Goal: Information Seeking & Learning: Learn about a topic

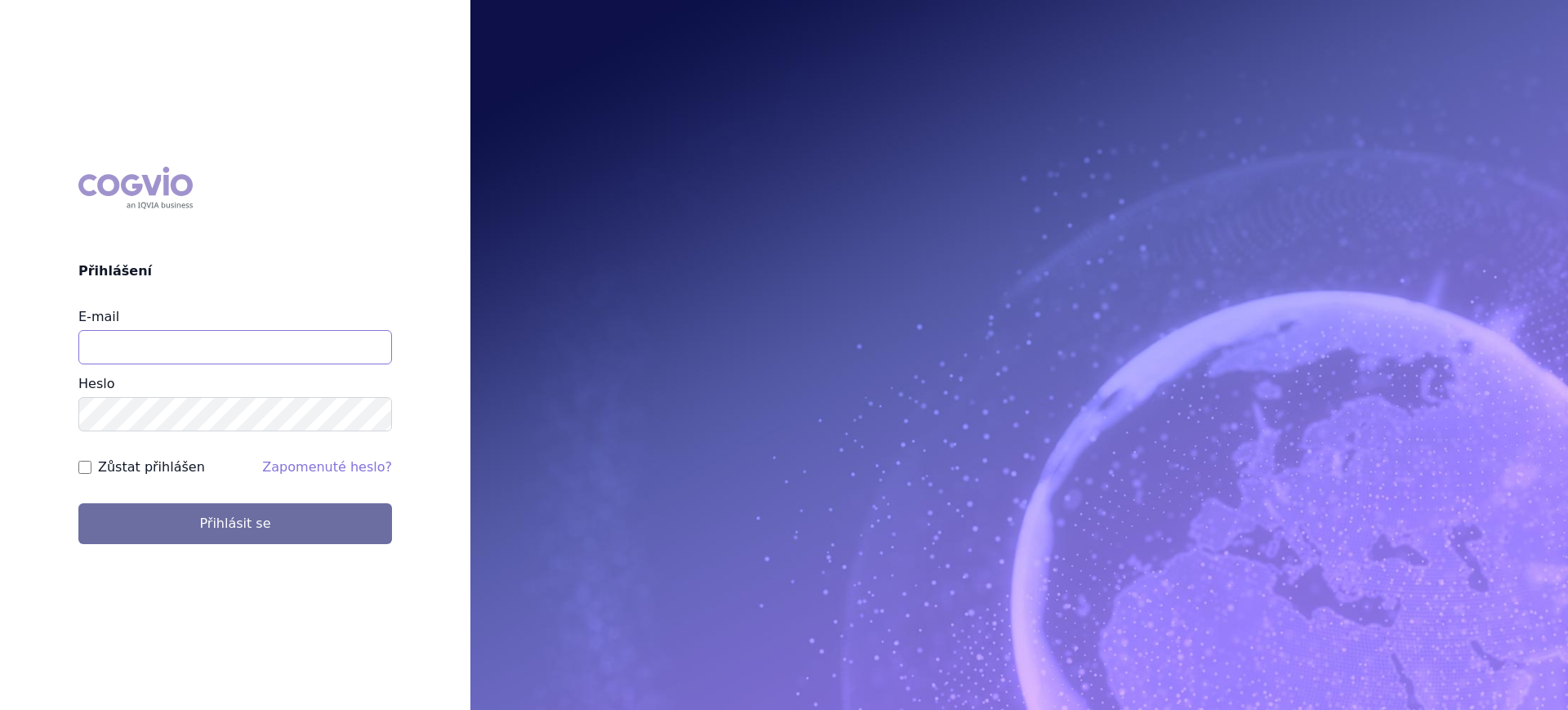
type input "[PERSON_NAME][EMAIL_ADDRESS][PERSON_NAME][DOMAIN_NAME]"
click at [255, 548] on div "COGVIO Přihlášení E-mail [PERSON_NAME][EMAIL_ADDRESS][PERSON_NAME][DOMAIN_NAME]…" at bounding box center [235, 355] width 471 height 403
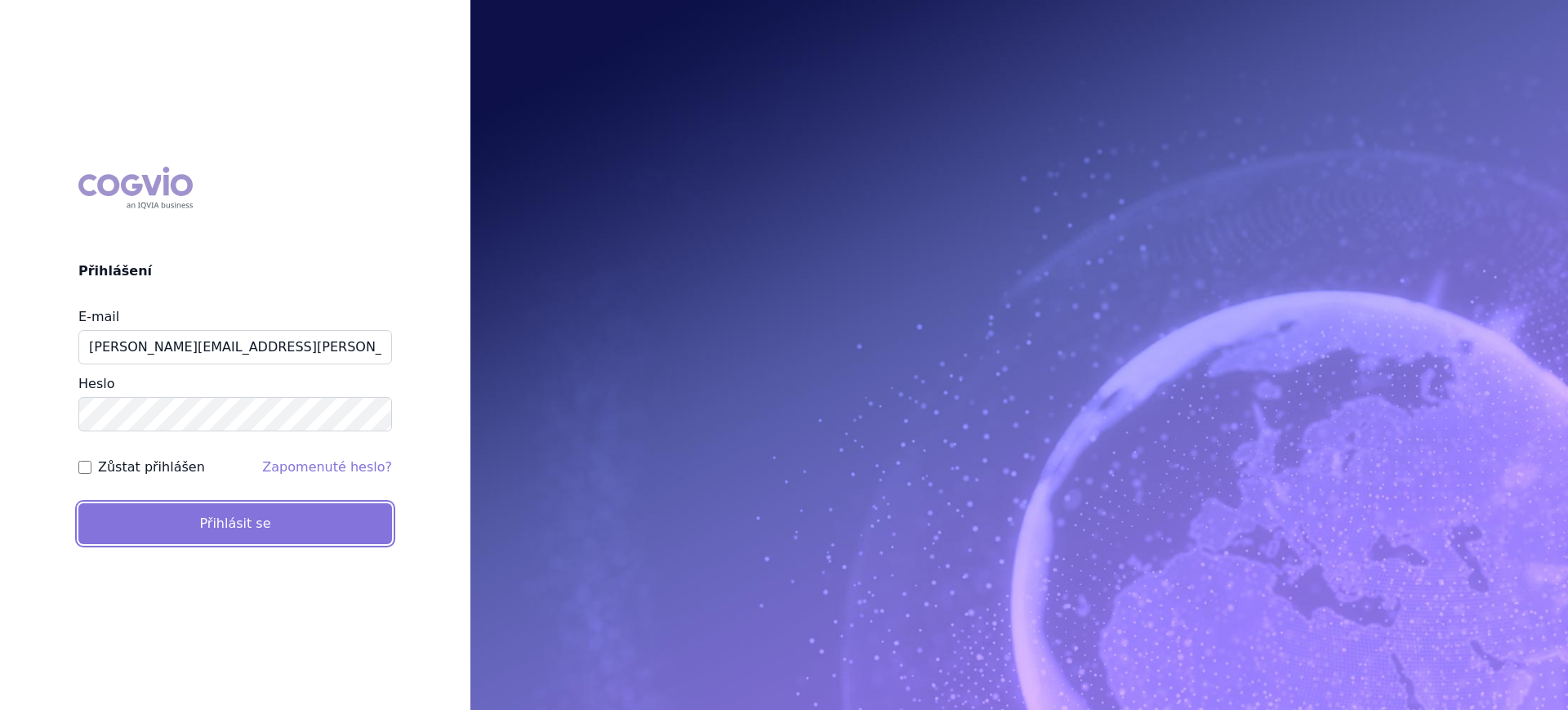
click at [259, 540] on button "Přihlásit se" at bounding box center [235, 523] width 313 height 41
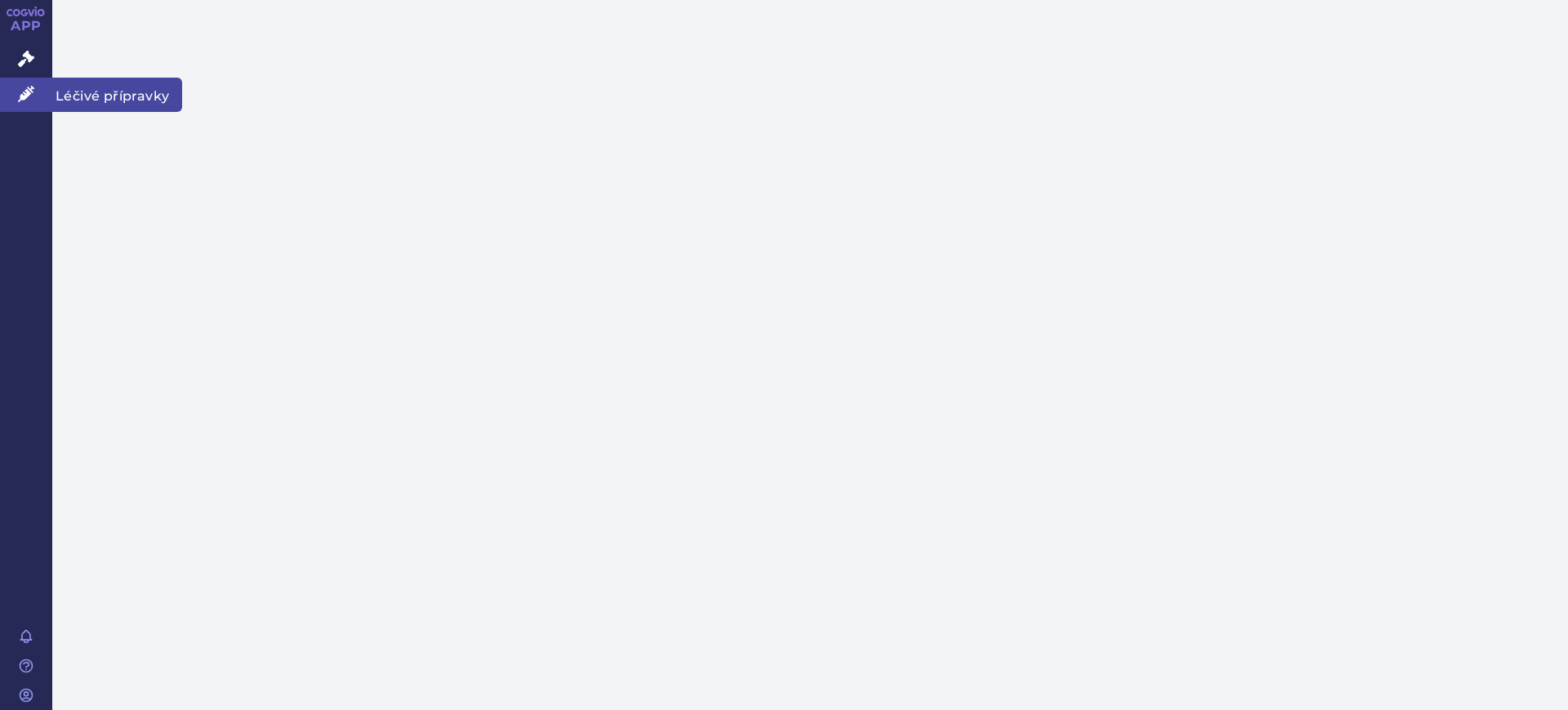
click at [30, 88] on icon at bounding box center [26, 94] width 17 height 17
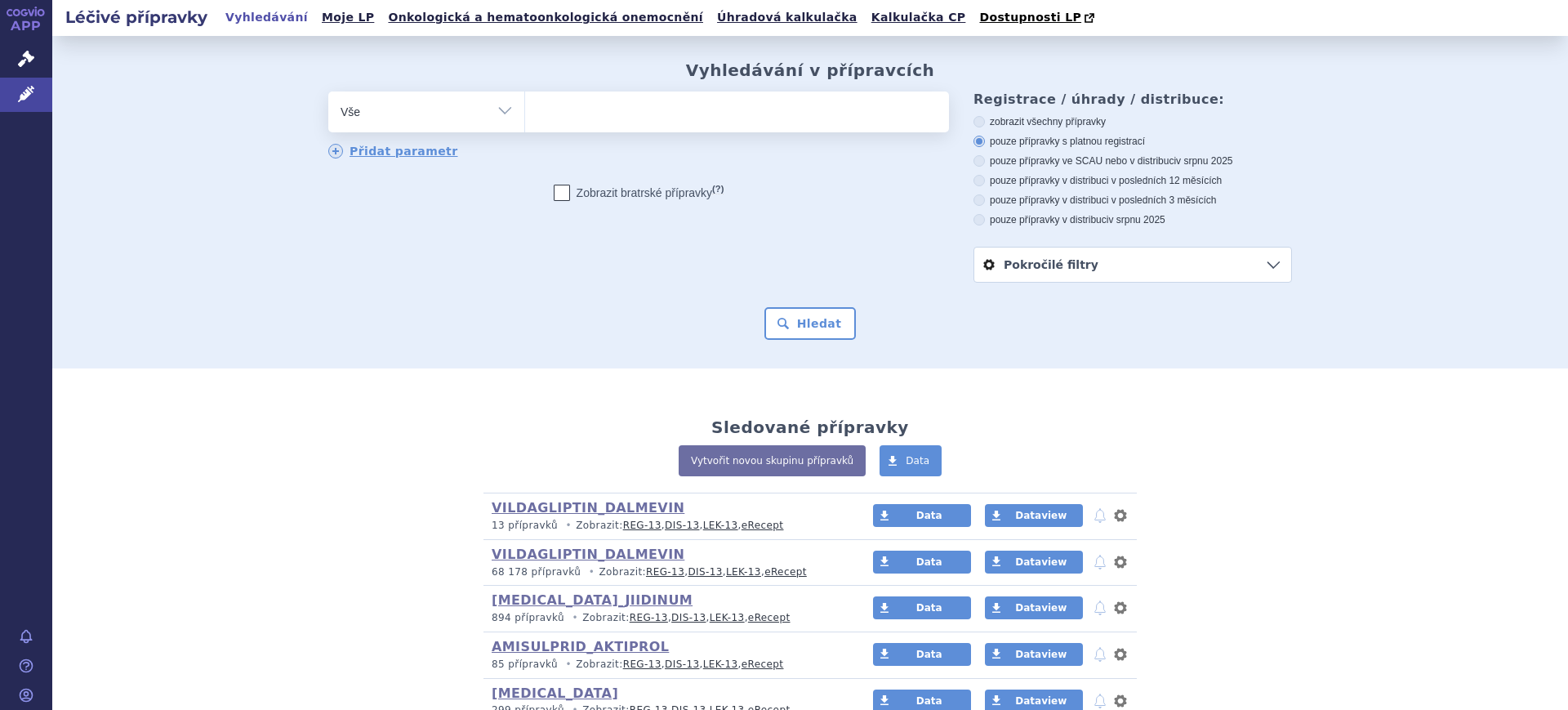
drag, startPoint x: 0, startPoint y: 0, endPoint x: 392, endPoint y: 117, distance: 409.1
click at [392, 117] on select "Vše Přípravek/SUKL kód MAH VPOIS ATC/Aktivní látka Léková forma Síla" at bounding box center [426, 110] width 196 height 37
select select "filter-atc-group"
click at [328, 92] on select "Vše Přípravek/SUKL kód MAH VPOIS ATC/Aktivní látka Léková forma Síla" at bounding box center [426, 110] width 196 height 37
drag, startPoint x: 692, startPoint y: 123, endPoint x: 714, endPoint y: 123, distance: 22.0
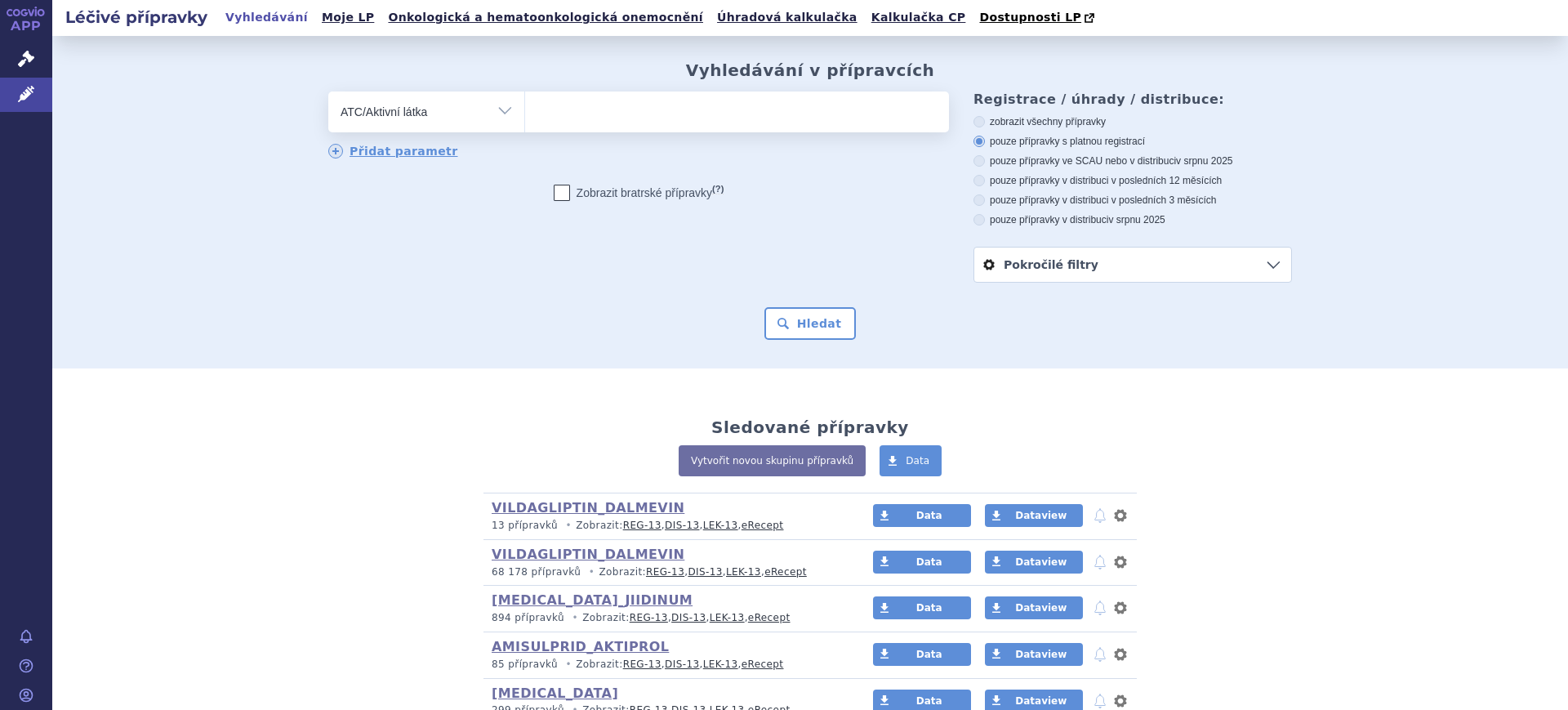
click at [694, 122] on ul at bounding box center [737, 108] width 423 height 34
click at [525, 122] on select at bounding box center [524, 111] width 1 height 41
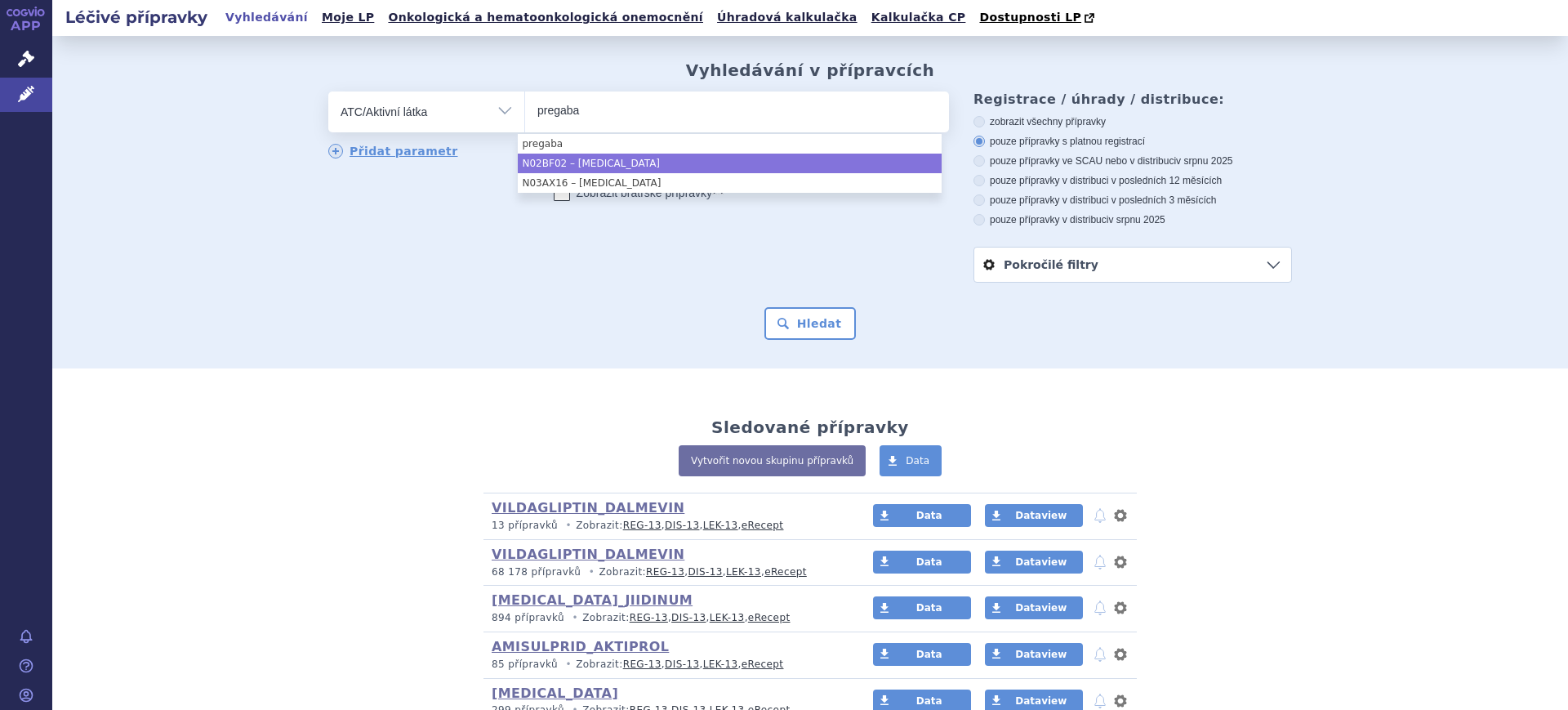
type input "pregaba"
select select "N02BF02"
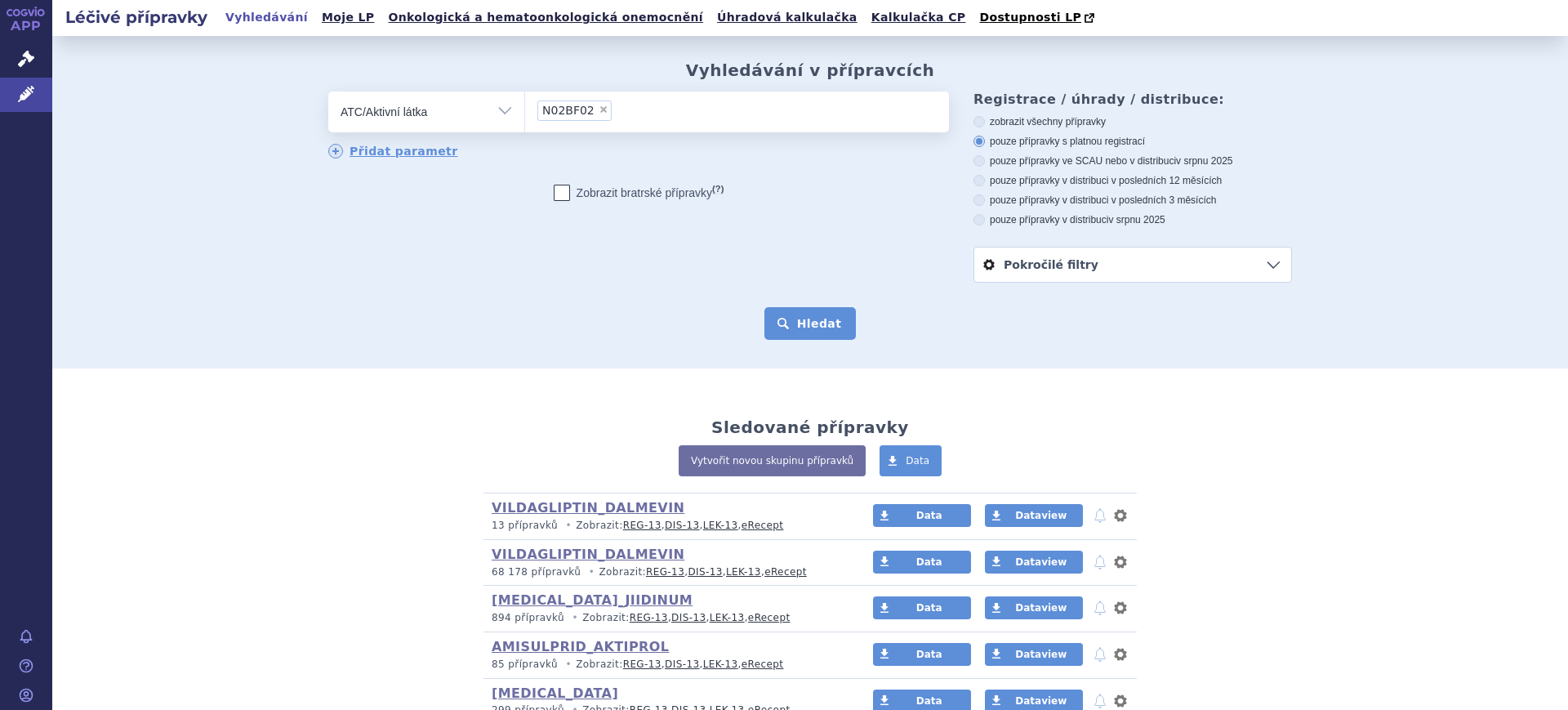
click at [797, 324] on button "Hledat" at bounding box center [811, 323] width 92 height 32
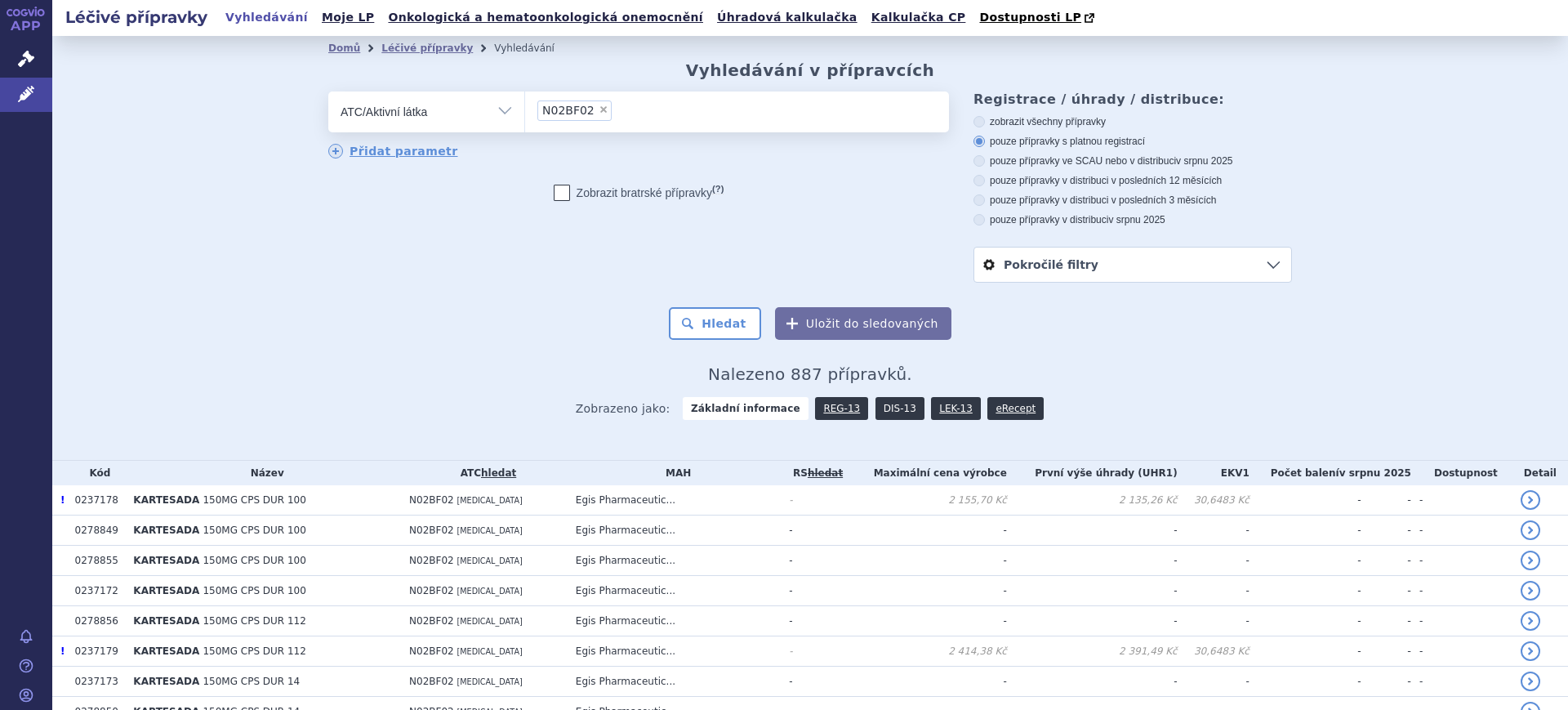
click at [884, 417] on link "DIS-13" at bounding box center [900, 408] width 49 height 23
click at [884, 413] on link "DIS-13" at bounding box center [900, 408] width 49 height 23
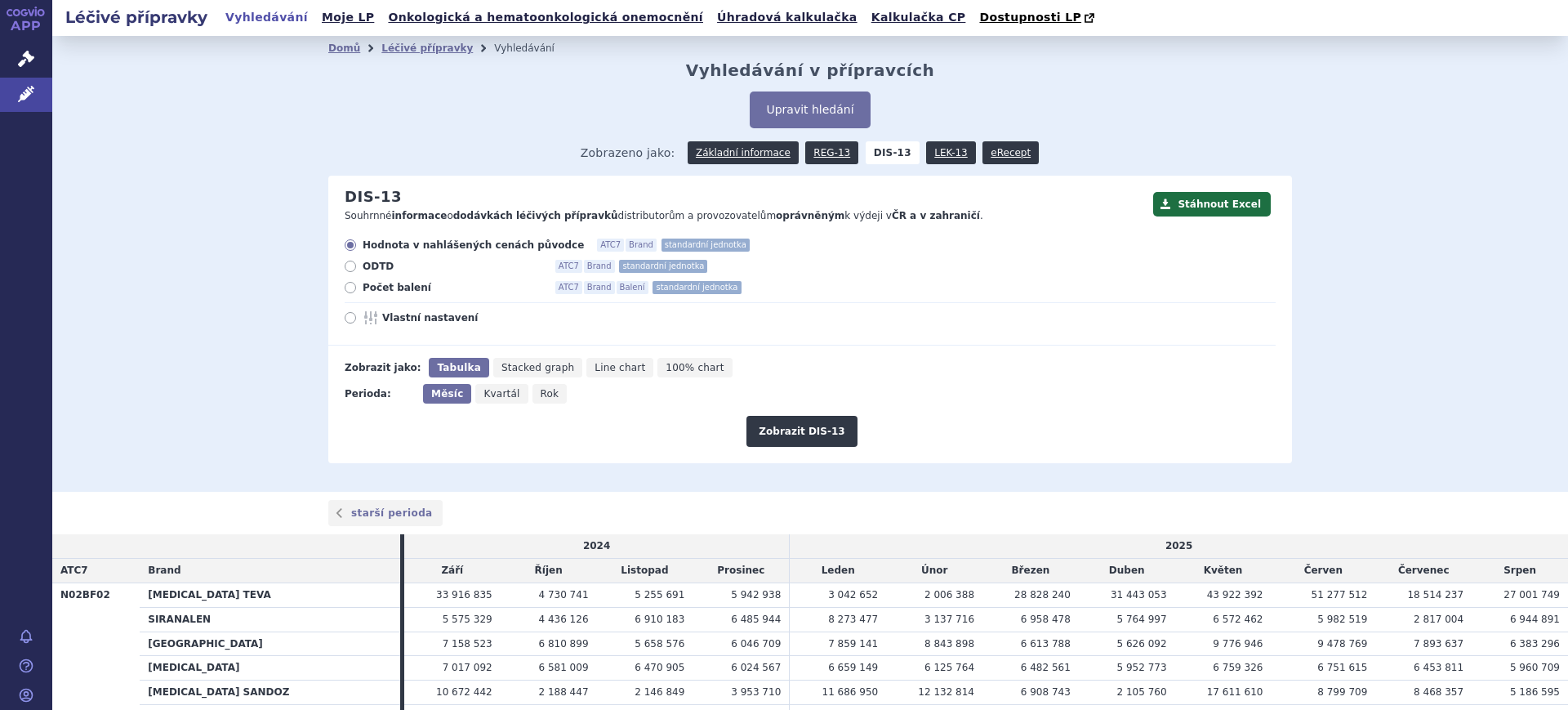
click at [539, 398] on icon "Rok" at bounding box center [550, 393] width 35 height 19
click at [539, 395] on input "Rok" at bounding box center [537, 388] width 10 height 10
radio input "true"
click at [424, 319] on span "Vlastní nastavení" at bounding box center [472, 318] width 179 height 13
click at [357, 319] on input "Vlastní nastavení" at bounding box center [351, 319] width 10 height 10
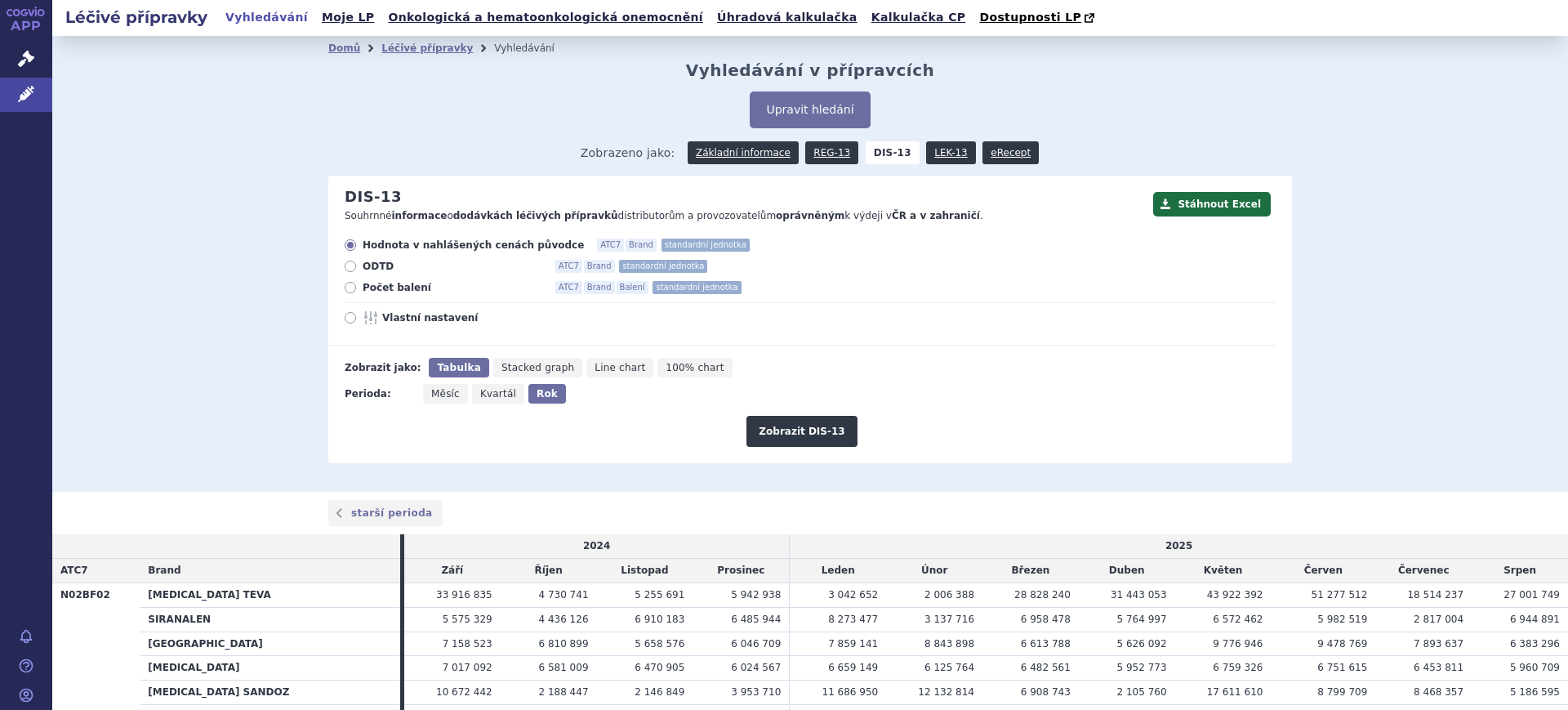
radio input "true"
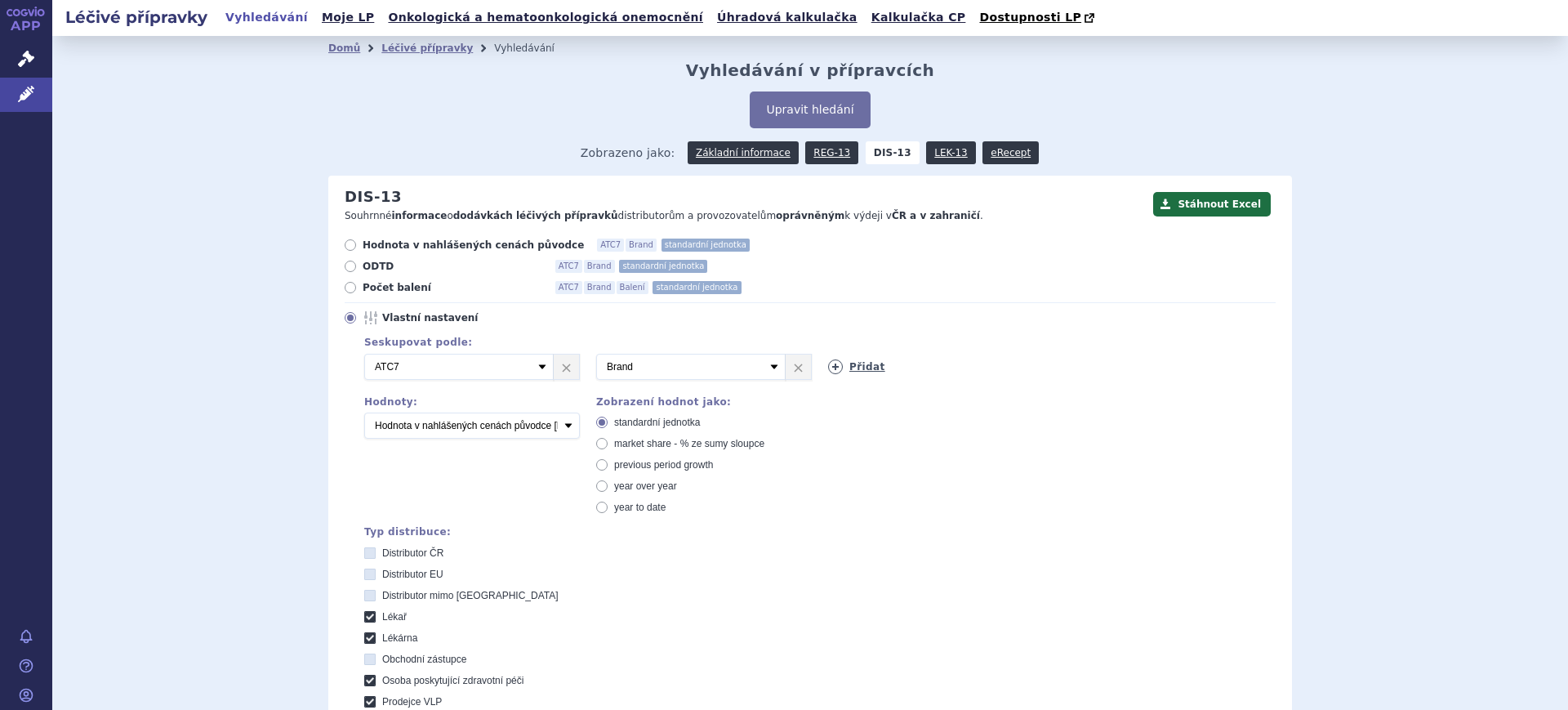
click at [828, 371] on icon at bounding box center [836, 367] width 15 height 15
click at [828, 371] on select "Vyberte groupování ATC3 ATC5 ATC7 Brand Balení SÚKL kód MAH VPOIS Referenční sk…" at bounding box center [923, 367] width 190 height 26
select select "package"
click at [828, 354] on select "Vyberte groupování ATC3 ATC5 ATC7 Brand Balení SÚKL kód MAH VPOIS Referenční sk…" at bounding box center [923, 367] width 190 height 26
click at [528, 431] on select "Počet balení Hodnota v nahlášených cenách původce [DIS-13] Hodnota v maximálníc…" at bounding box center [472, 425] width 215 height 26
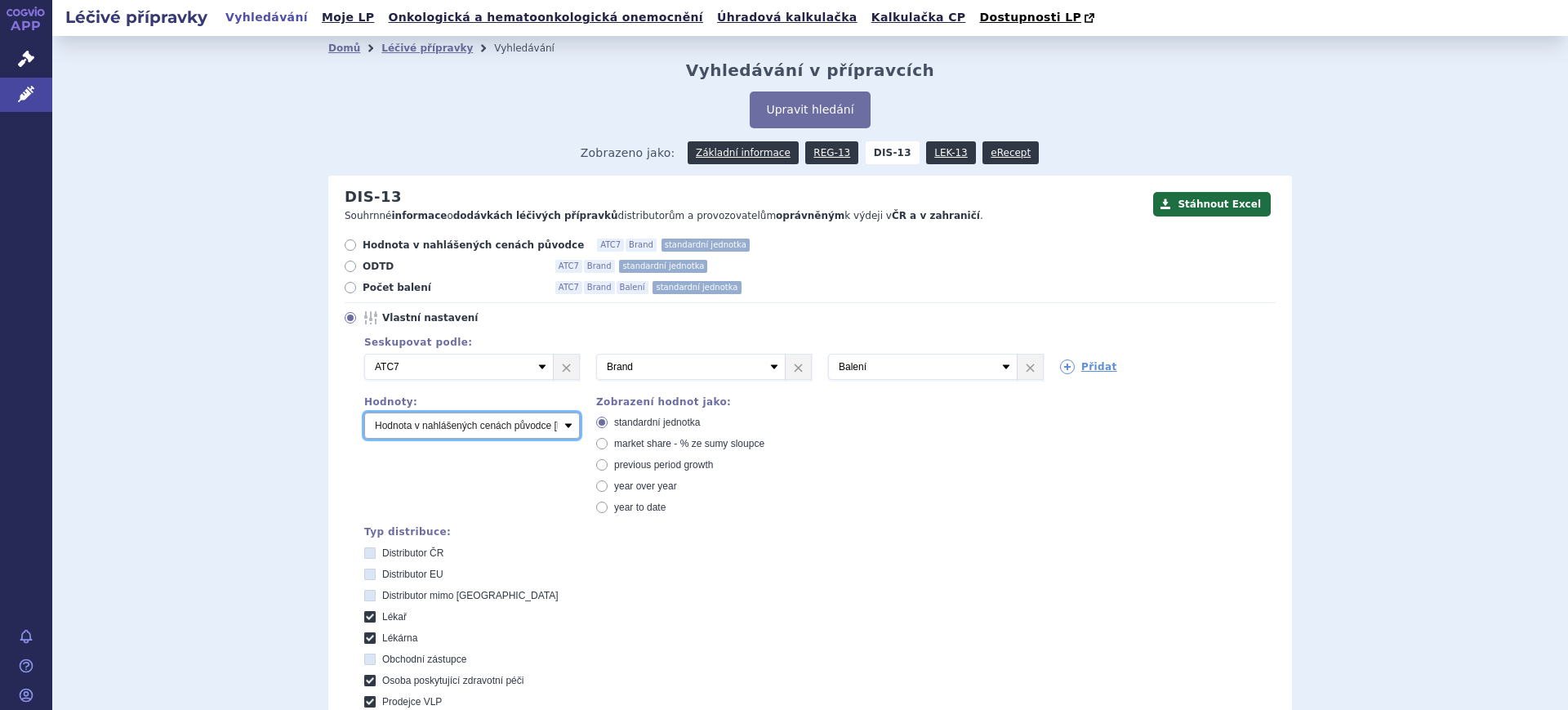
select select "packages"
click at [364, 413] on select "Počet balení Hodnota v nahlášených cenách původce [DIS-13] Hodnota v maximálníc…" at bounding box center [472, 425] width 215 height 26
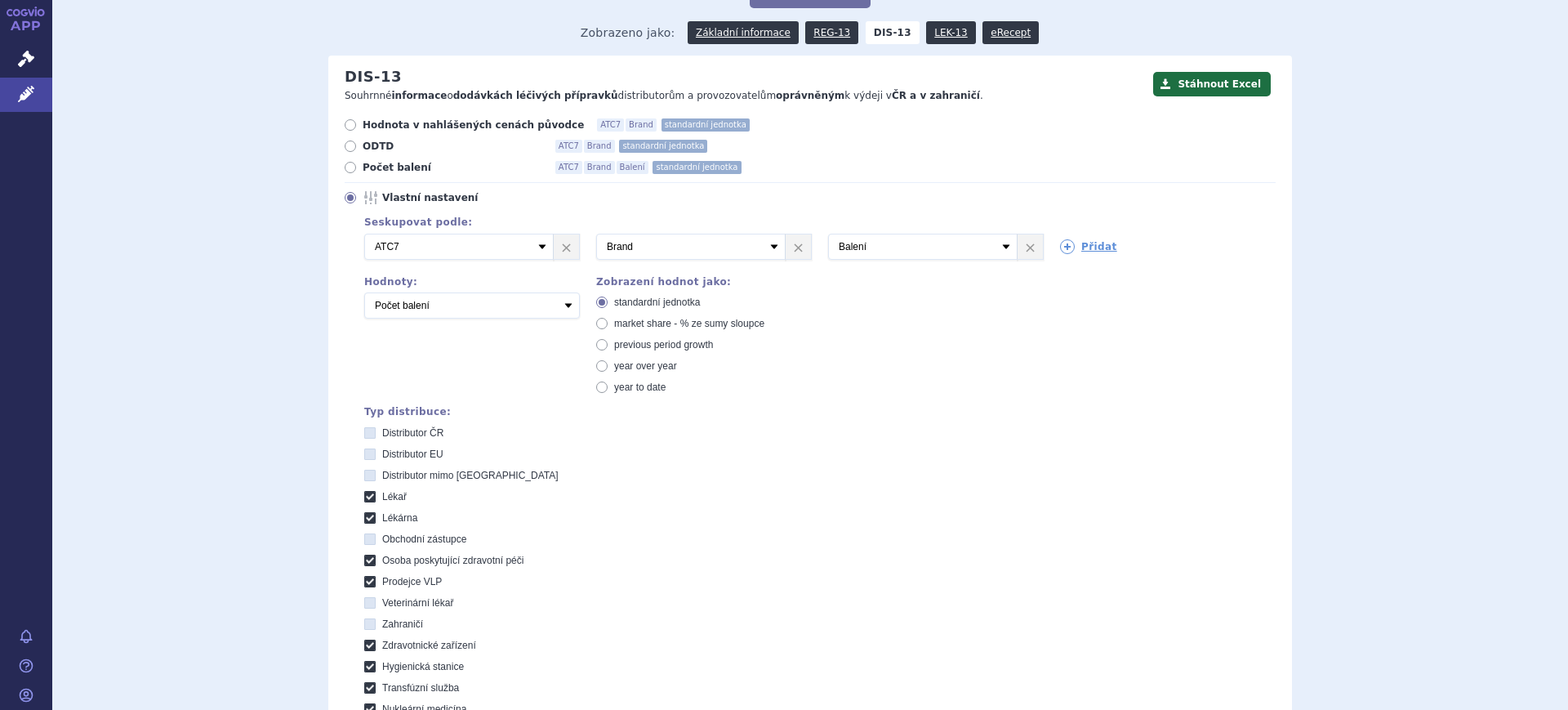
scroll to position [409, 0]
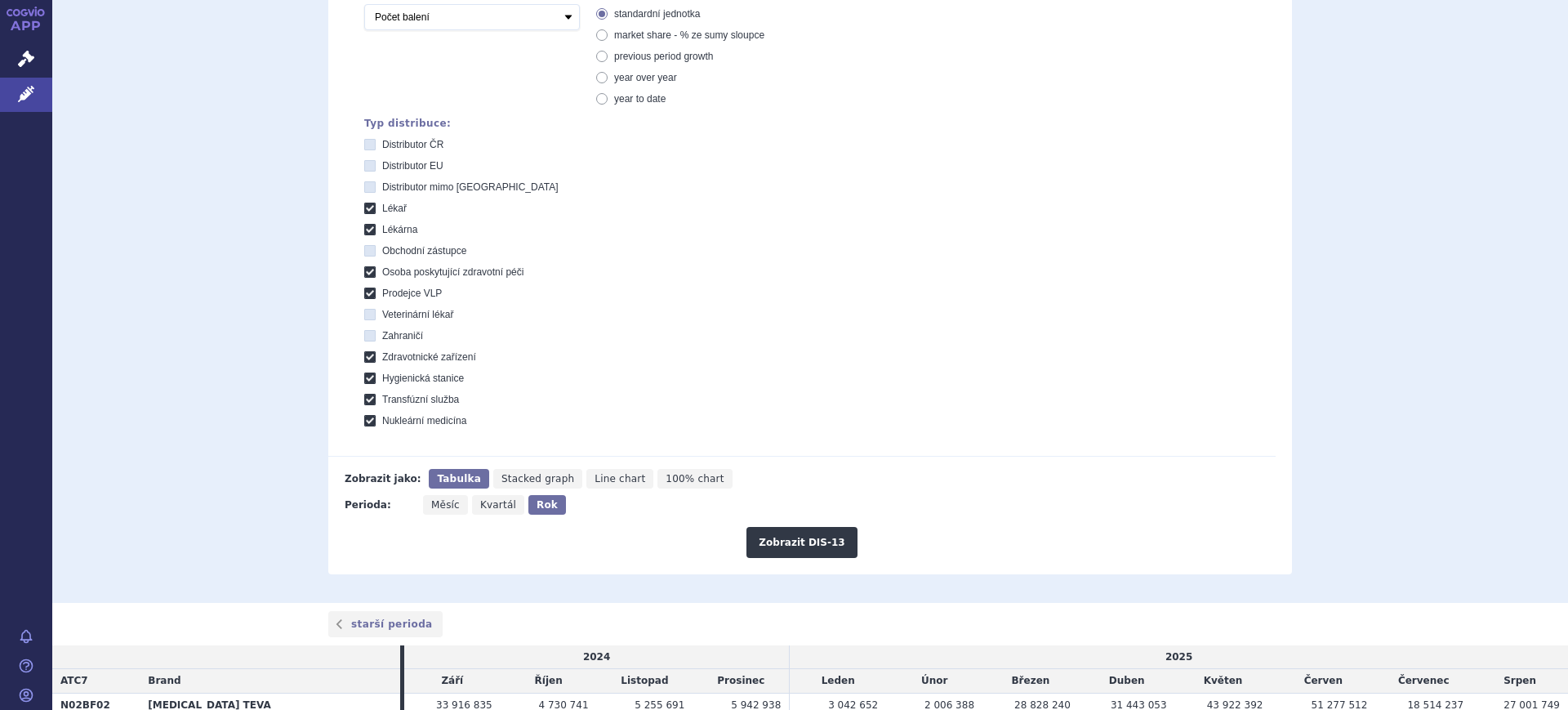
drag, startPoint x: 437, startPoint y: 509, endPoint x: 447, endPoint y: 511, distance: 10.2
click at [444, 510] on span "Měsíc" at bounding box center [445, 505] width 29 height 11
click at [435, 507] on span "Měsíc" at bounding box center [445, 505] width 29 height 11
click at [434, 506] on input "Měsíc" at bounding box center [428, 499] width 10 height 10
radio input "true"
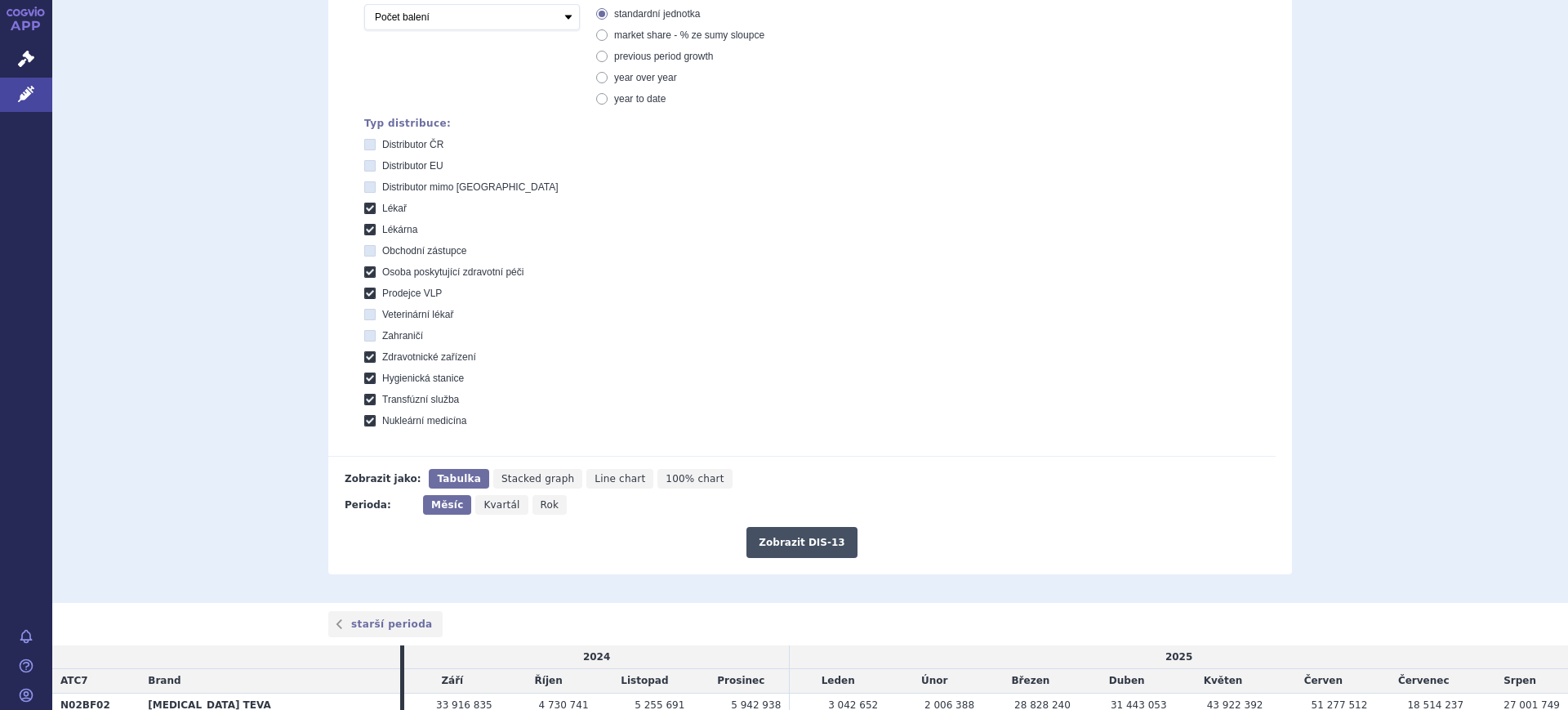
click at [771, 540] on button "Zobrazit DIS-13" at bounding box center [801, 543] width 110 height 31
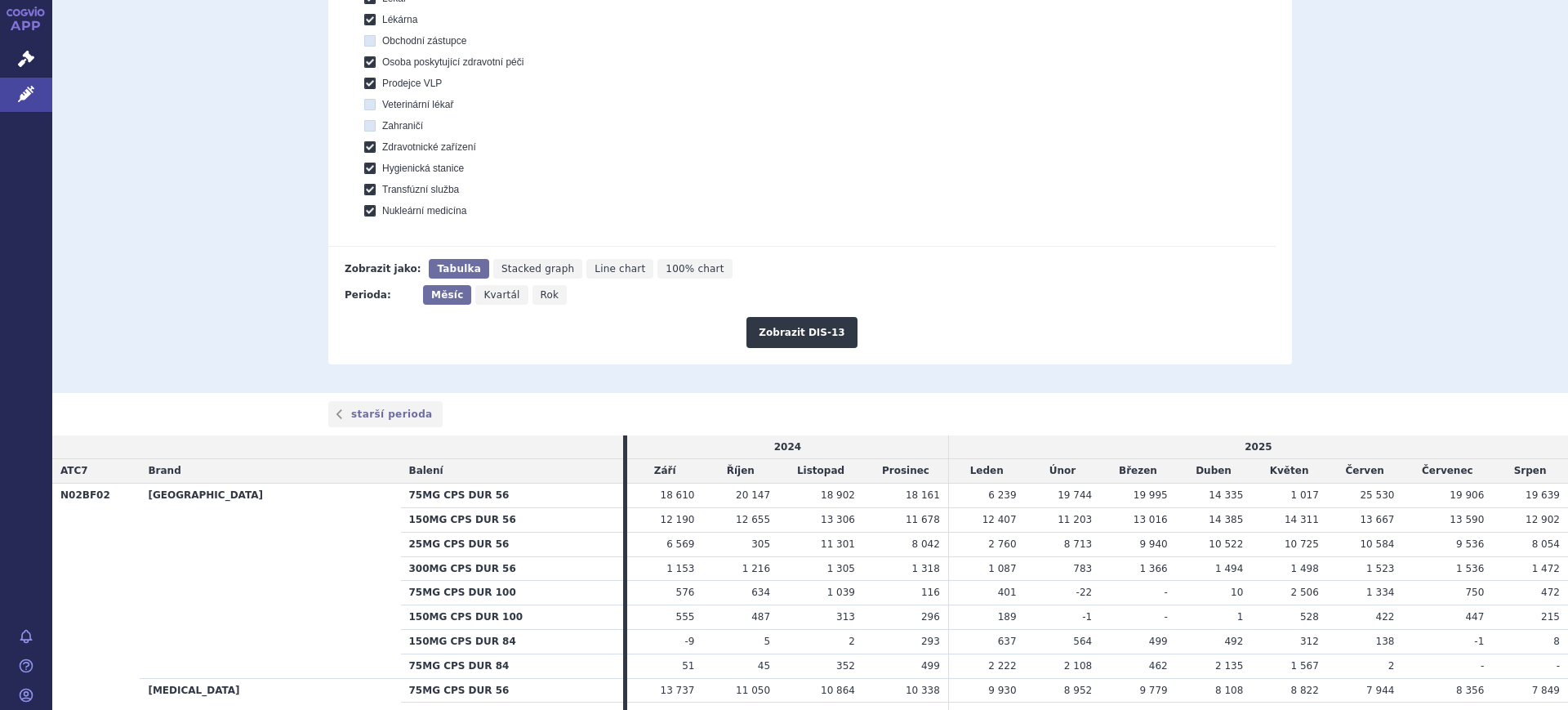
scroll to position [613, 0]
